Goal: Transaction & Acquisition: Book appointment/travel/reservation

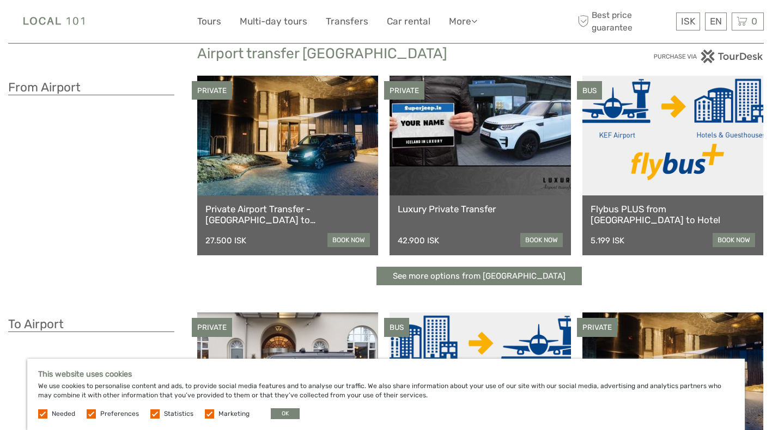
scroll to position [28, 0]
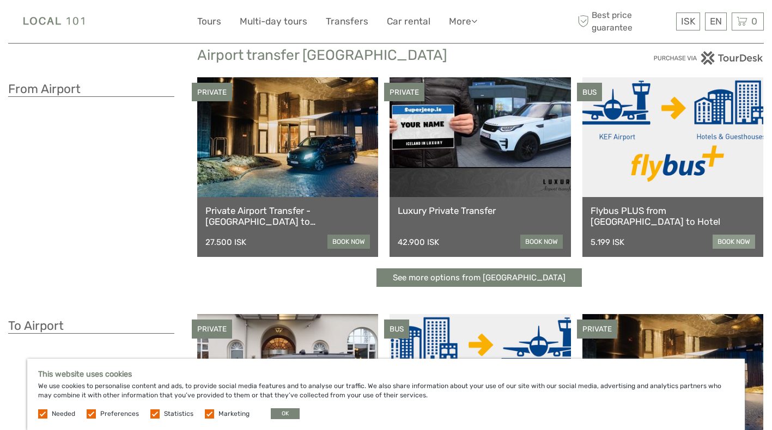
click at [738, 242] on link "book now" at bounding box center [734, 242] width 42 height 14
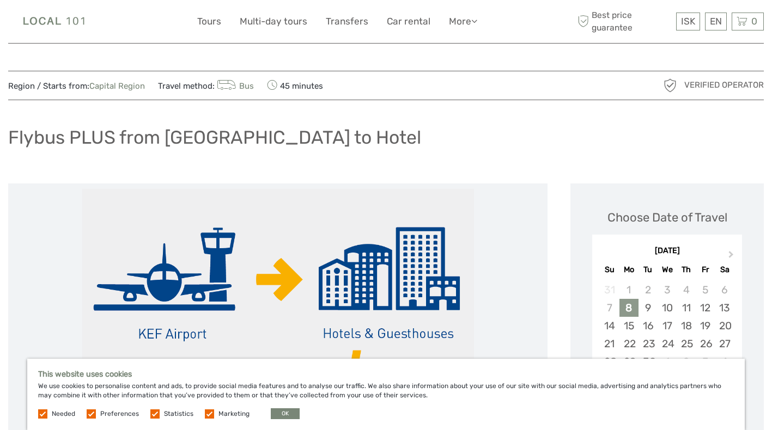
click at [629, 313] on div "8" at bounding box center [628, 308] width 19 height 18
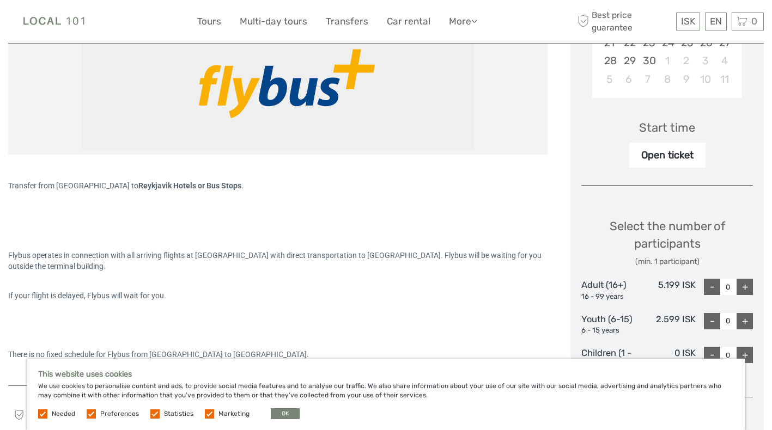
scroll to position [303, 0]
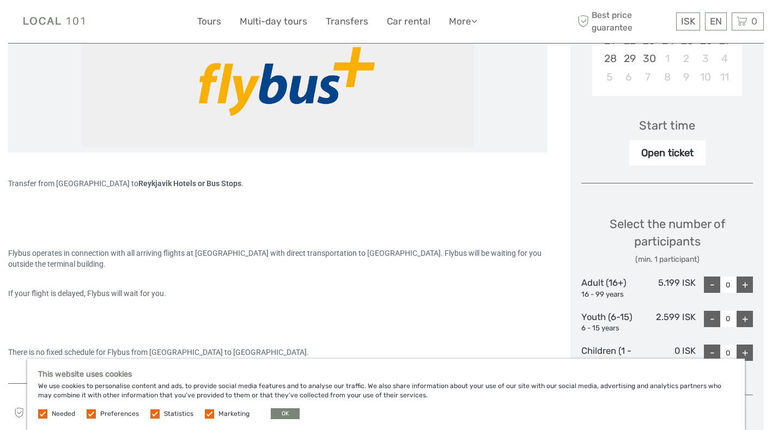
click at [742, 281] on div "+" at bounding box center [744, 285] width 16 height 16
type input "1"
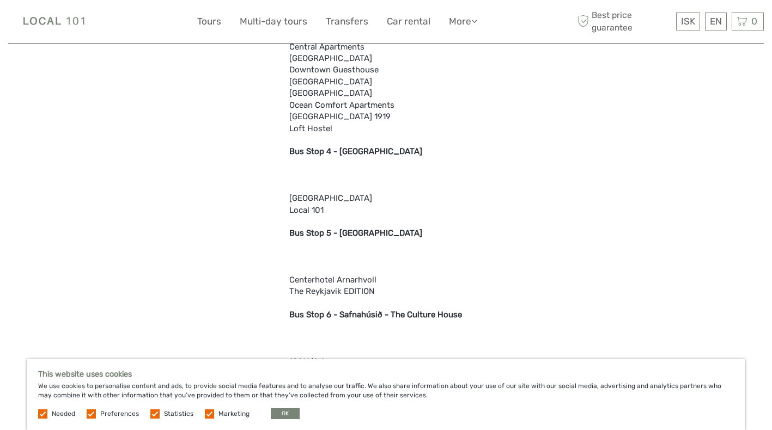
scroll to position [1323, 0]
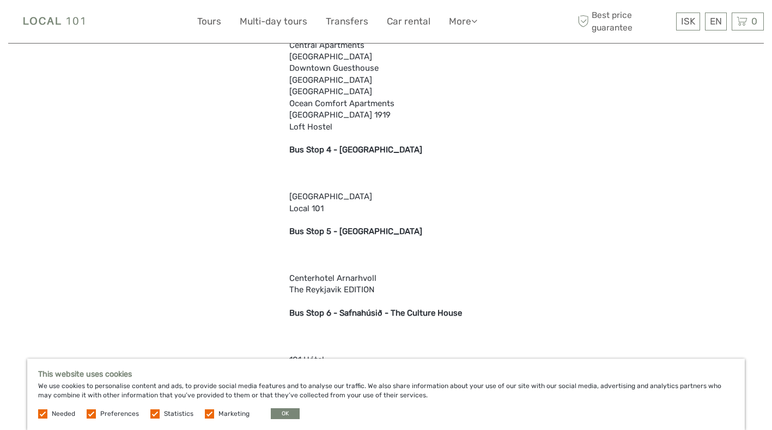
click at [343, 145] on b "Bus Stop 4 - [GEOGRAPHIC_DATA]" at bounding box center [355, 150] width 133 height 10
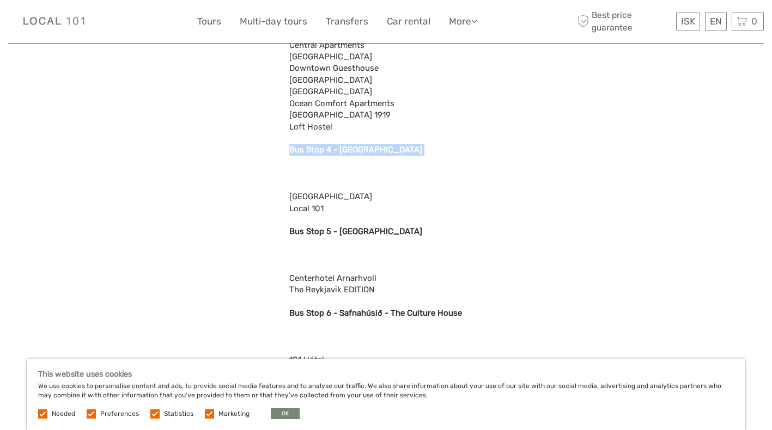
drag, startPoint x: 414, startPoint y: 139, endPoint x: 342, endPoint y: 136, distance: 72.5
copy b "Miðbakki Harbour"
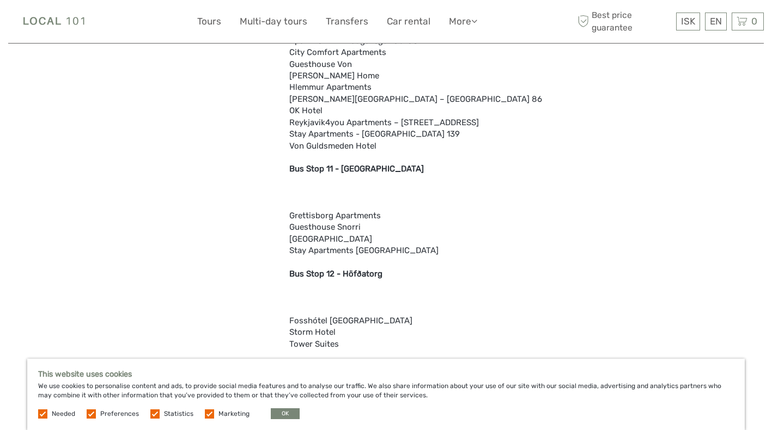
scroll to position [2134, 0]
click at [220, 413] on label "Marketing" at bounding box center [233, 414] width 31 height 9
click at [0, 0] on input "checkbox" at bounding box center [0, 0] width 0 height 0
click at [172, 413] on label "Statistics" at bounding box center [178, 414] width 29 height 9
click at [0, 0] on input "checkbox" at bounding box center [0, 0] width 0 height 0
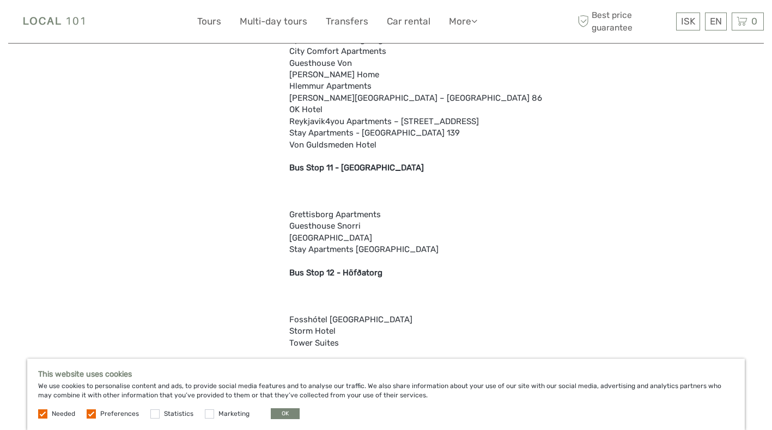
click at [120, 405] on div "This website uses cookies We use cookies to personalise content and ads, to pro…" at bounding box center [385, 394] width 717 height 71
click at [99, 412] on span "Preferences" at bounding box center [114, 414] width 54 height 8
click at [89, 412] on label at bounding box center [91, 414] width 9 height 9
click at [0, 0] on input "checkbox" at bounding box center [0, 0] width 0 height 0
click at [280, 412] on button "OK" at bounding box center [285, 414] width 29 height 11
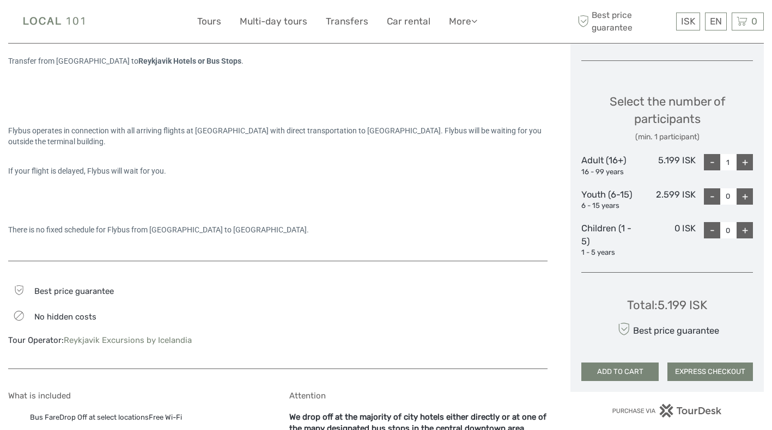
scroll to position [464, 0]
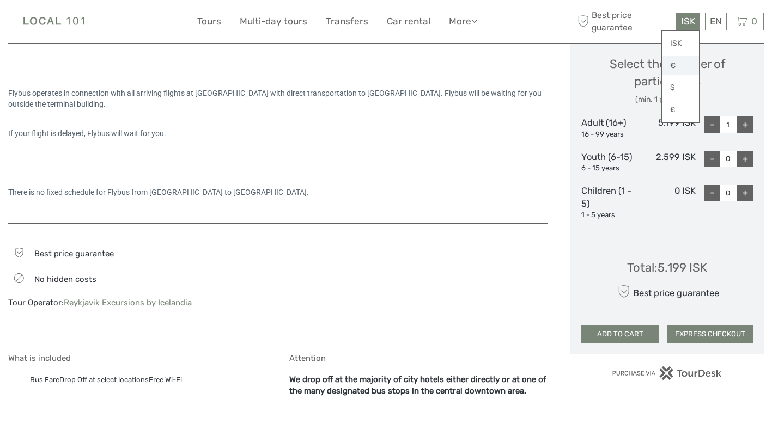
click at [679, 63] on link "€" at bounding box center [680, 66] width 37 height 20
